Goal: Transaction & Acquisition: Register for event/course

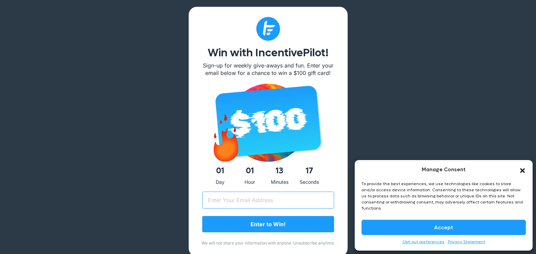
click at [254, 199] on input "Email (Required)" at bounding box center [268, 199] width 132 height 17
type input "[PERSON_NAME][EMAIL_ADDRESS][DOMAIN_NAME]"
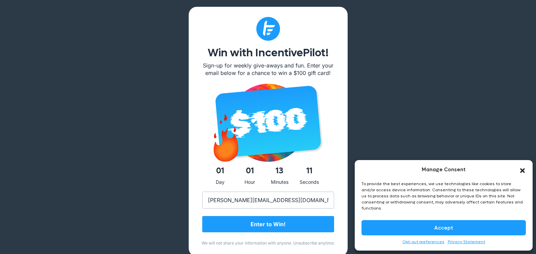
drag, startPoint x: 405, startPoint y: 228, endPoint x: 388, endPoint y: 223, distance: 18.0
click at [405, 228] on button "Accept" at bounding box center [444, 227] width 165 height 15
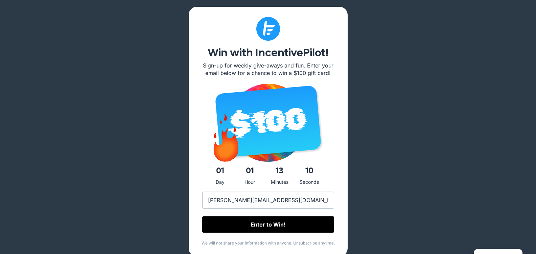
click at [286, 226] on input "Enter to Win!" at bounding box center [268, 224] width 132 height 16
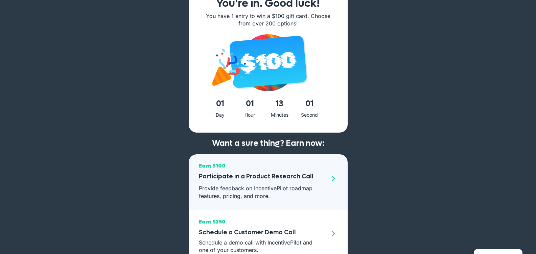
scroll to position [46, 0]
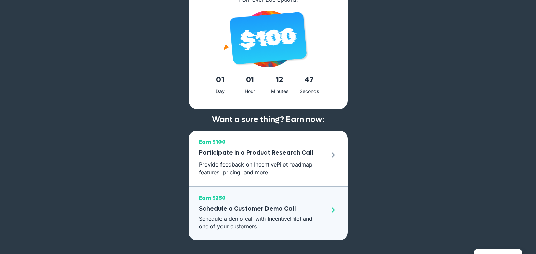
click at [333, 211] on span at bounding box center [334, 209] width 8 height 8
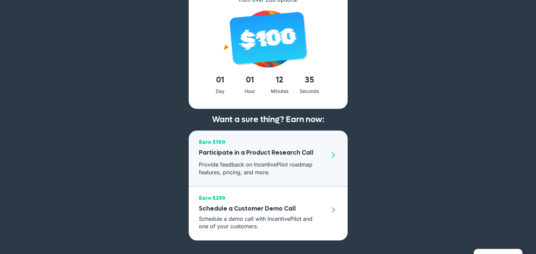
click at [334, 154] on span at bounding box center [334, 155] width 8 height 8
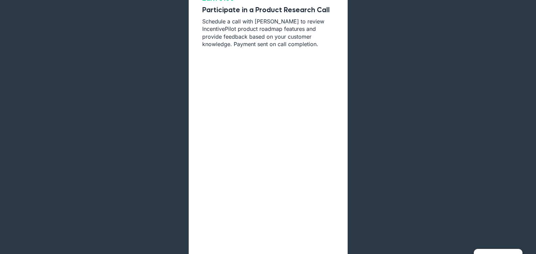
scroll to position [71, 0]
